Goal: Task Accomplishment & Management: Use online tool/utility

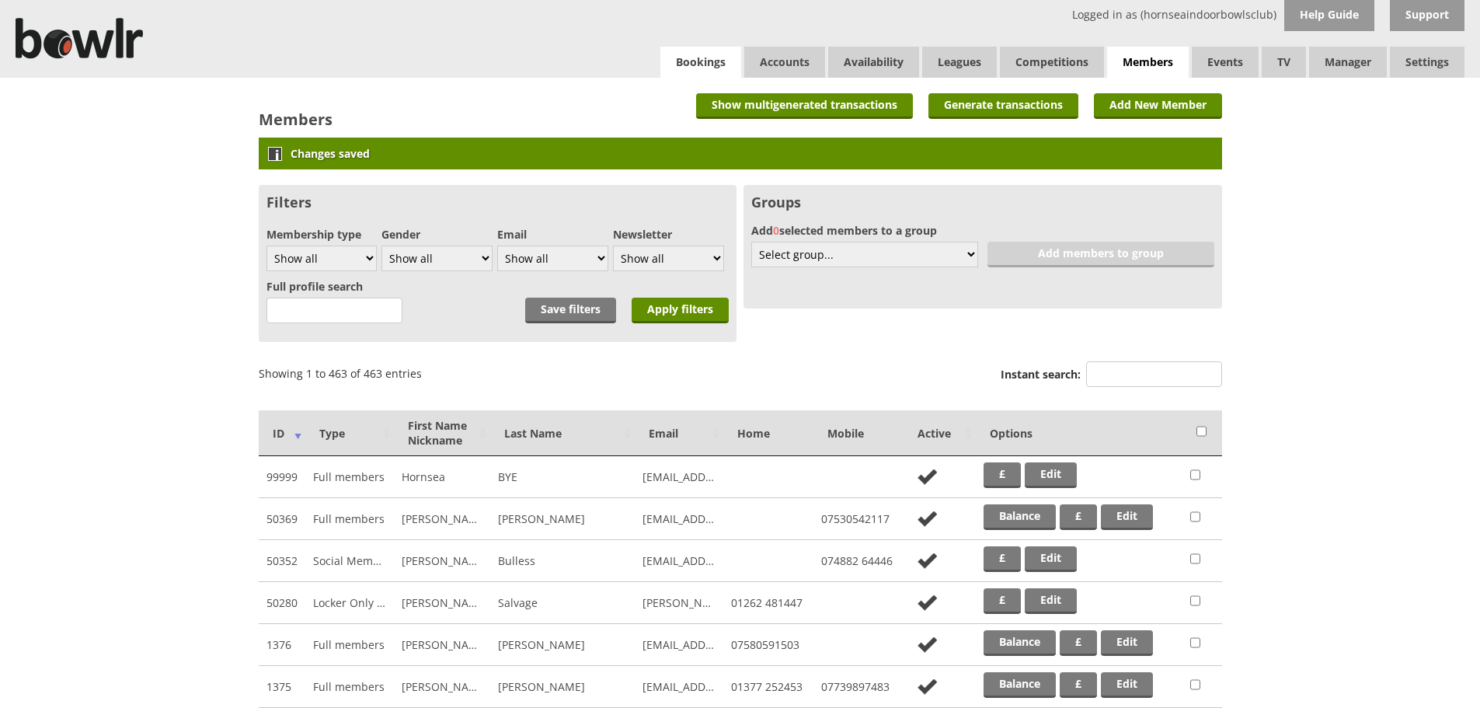
click at [707, 55] on link "Bookings" at bounding box center [700, 62] width 81 height 31
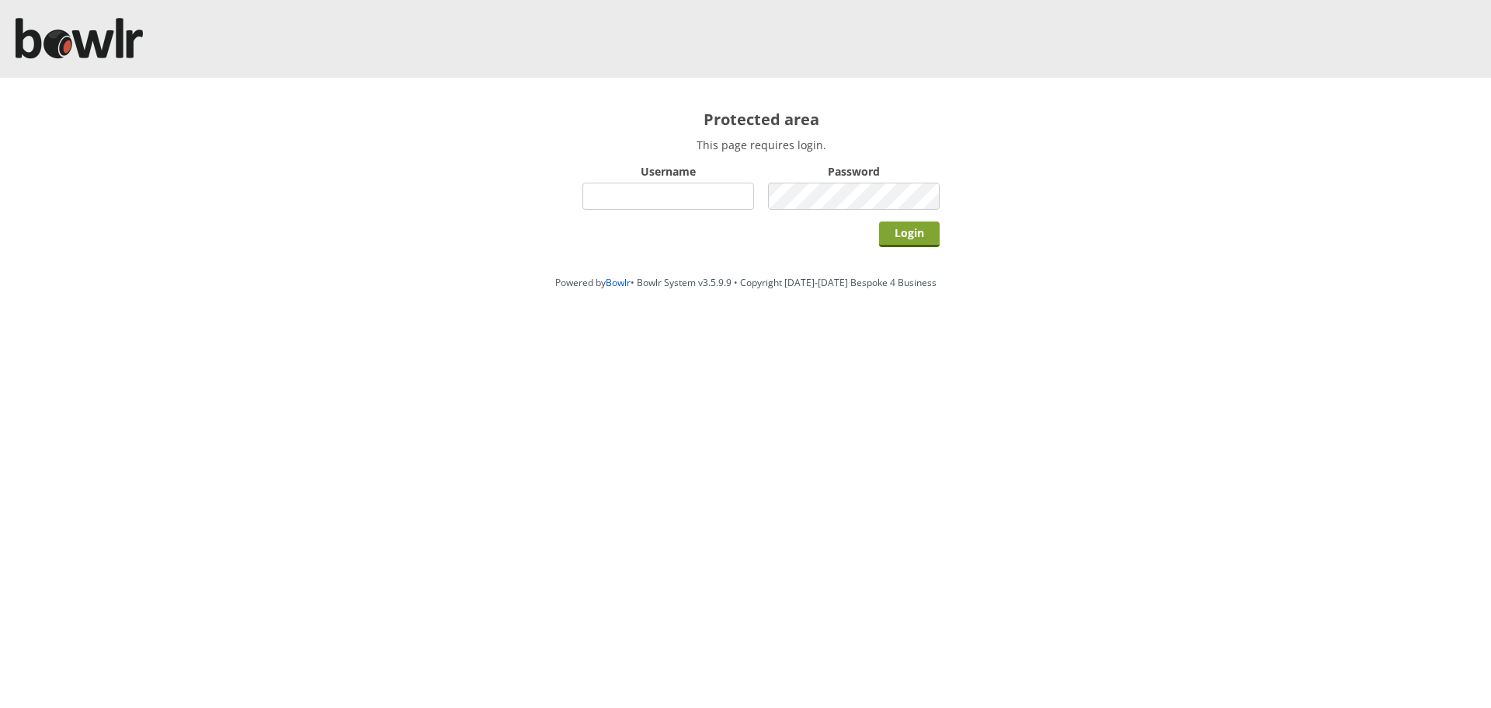
type input "hornseaindoorbowlsclub"
click at [932, 238] on input "Login" at bounding box center [909, 234] width 61 height 26
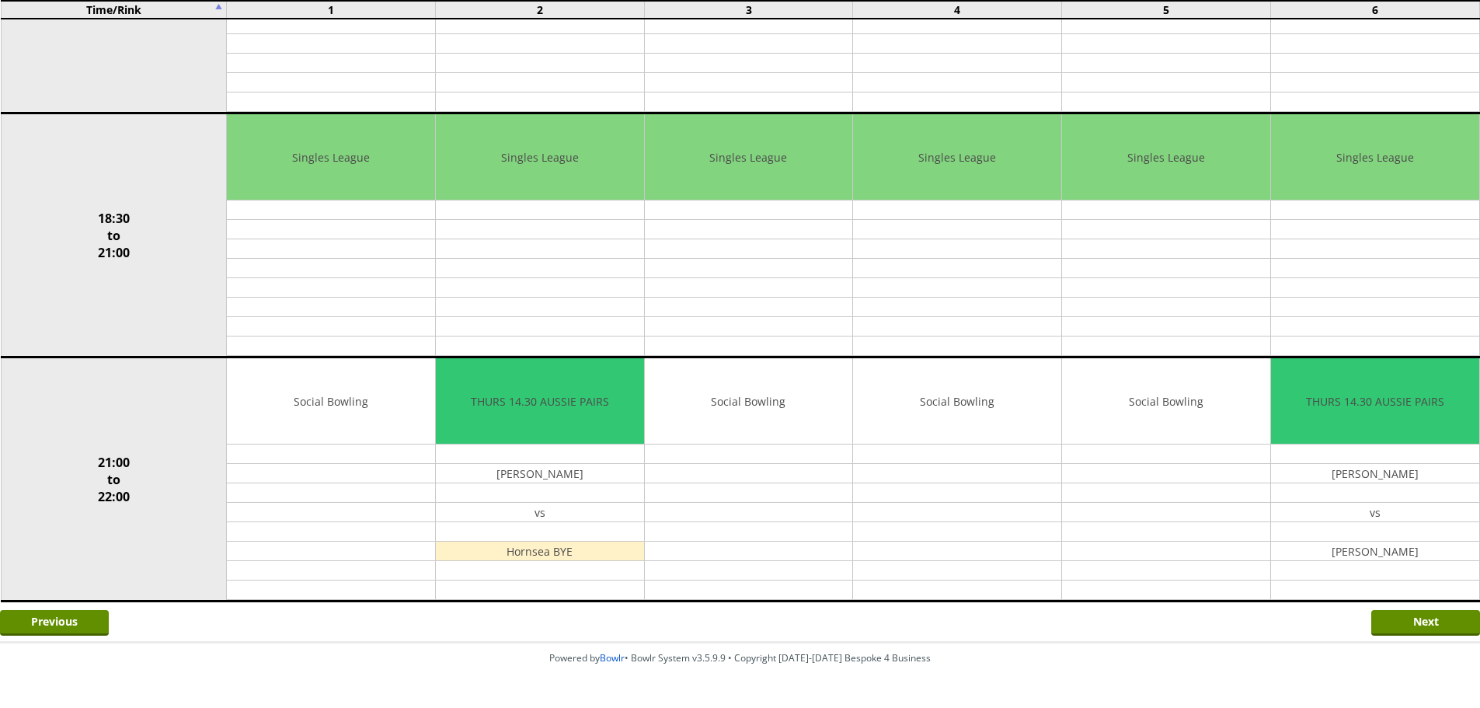
scroll to position [1320, 0]
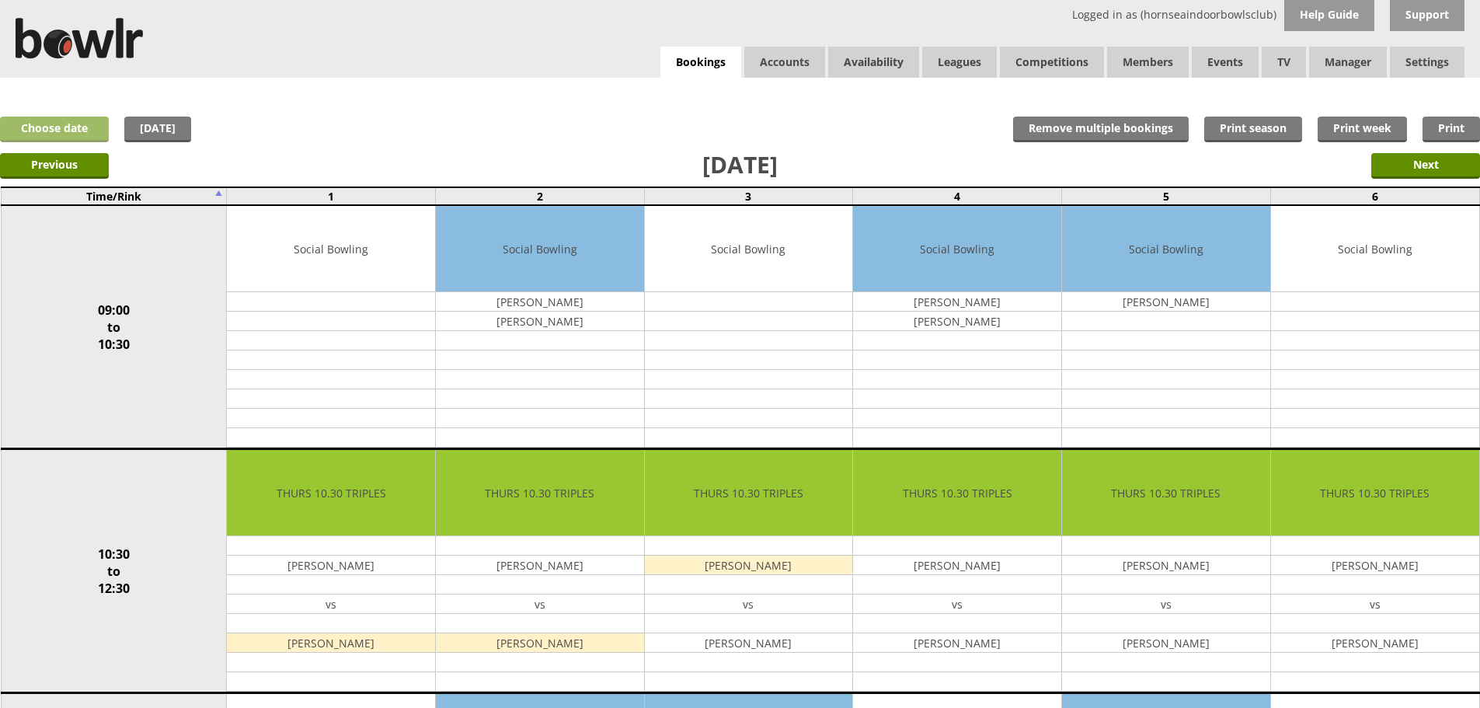
click at [79, 129] on link "Choose date" at bounding box center [54, 130] width 109 height 26
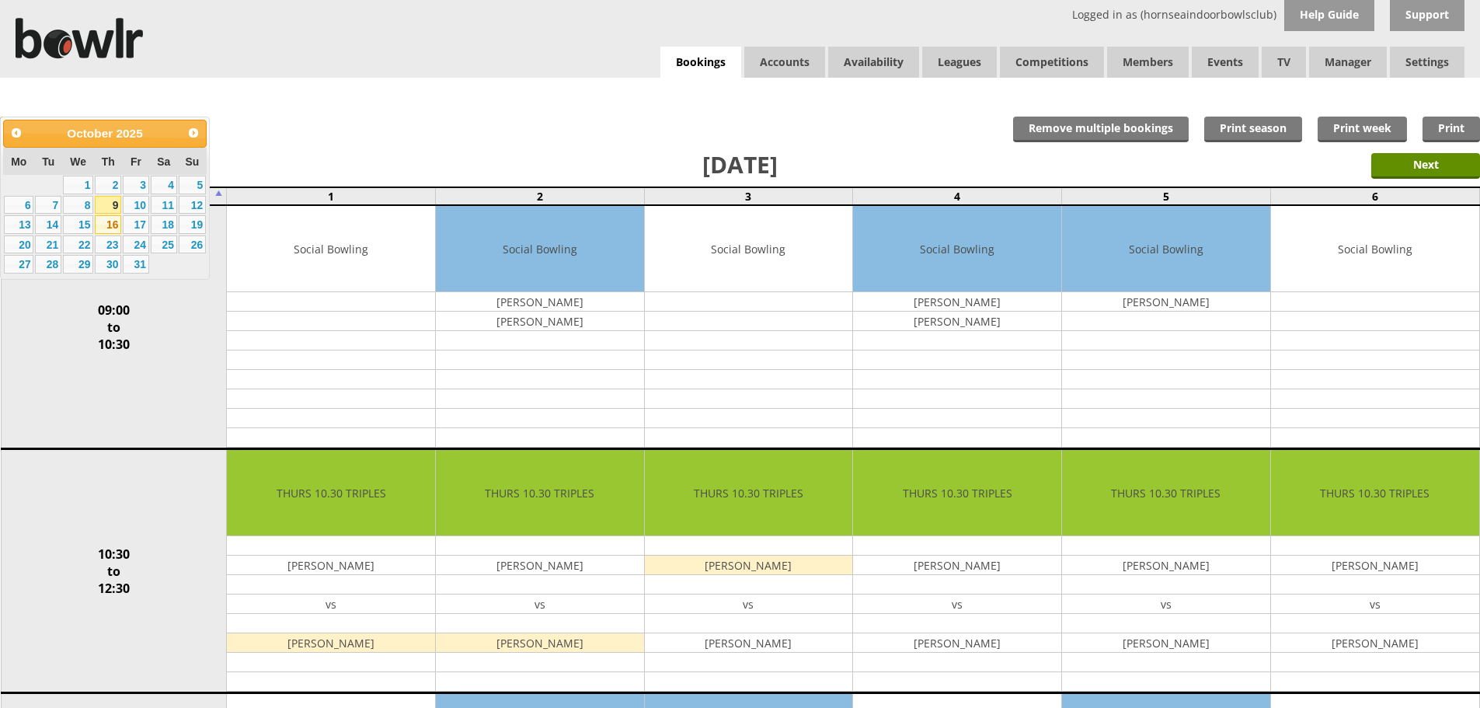
click at [111, 225] on link "16" at bounding box center [108, 224] width 26 height 19
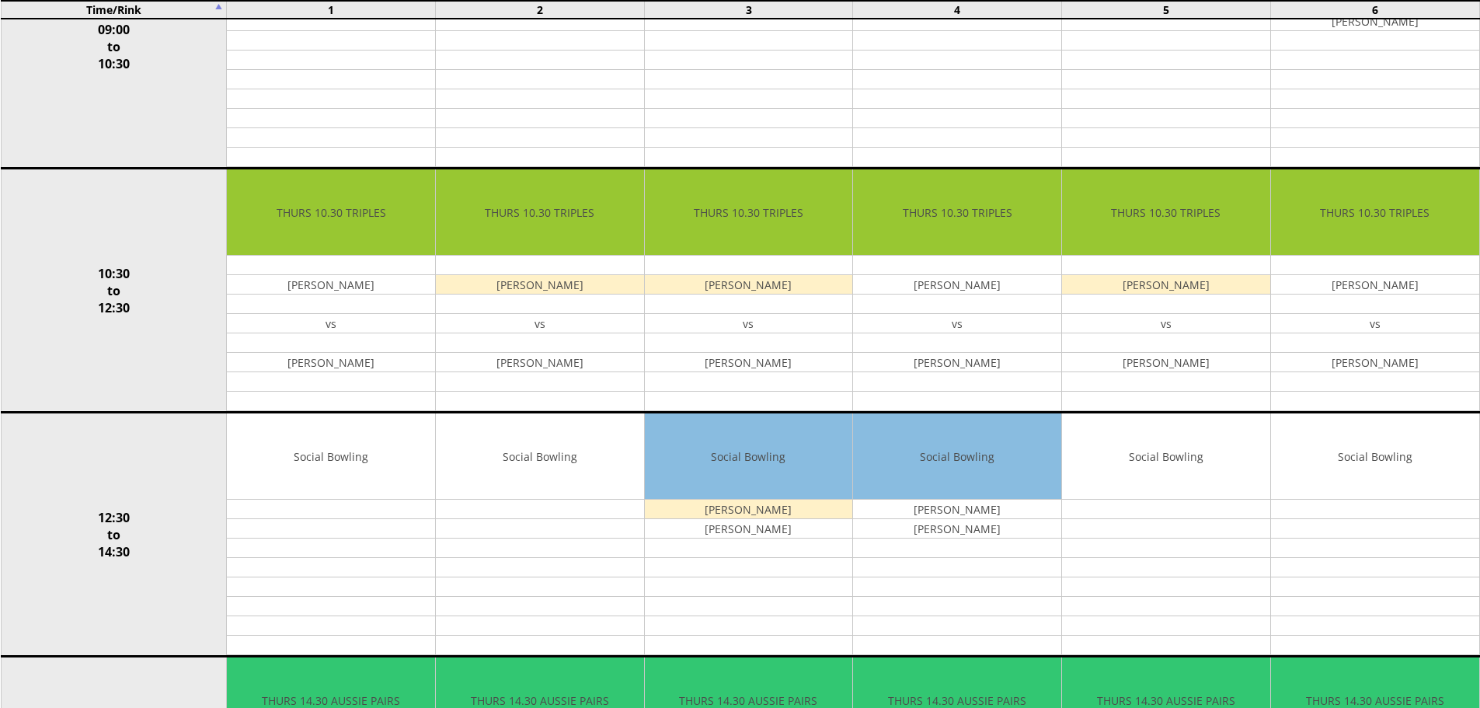
scroll to position [311, 0]
